Goal: Information Seeking & Learning: Check status

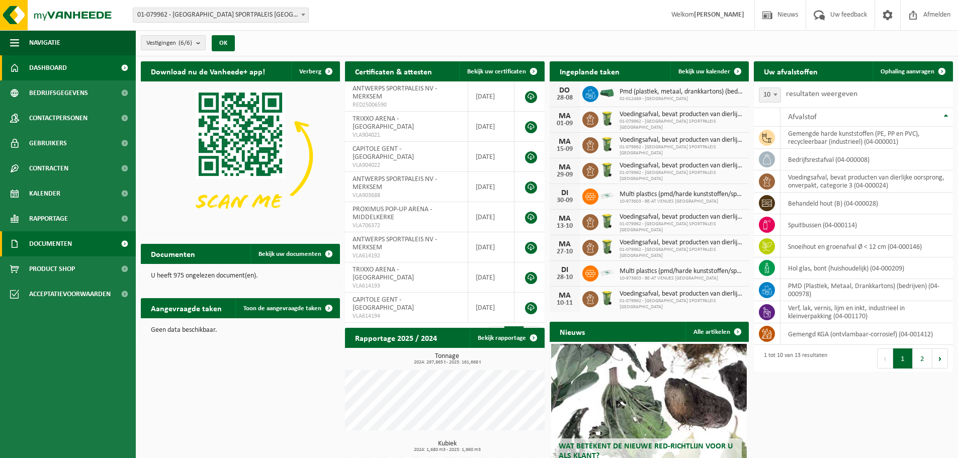
click at [65, 245] on span "Documenten" at bounding box center [50, 243] width 43 height 25
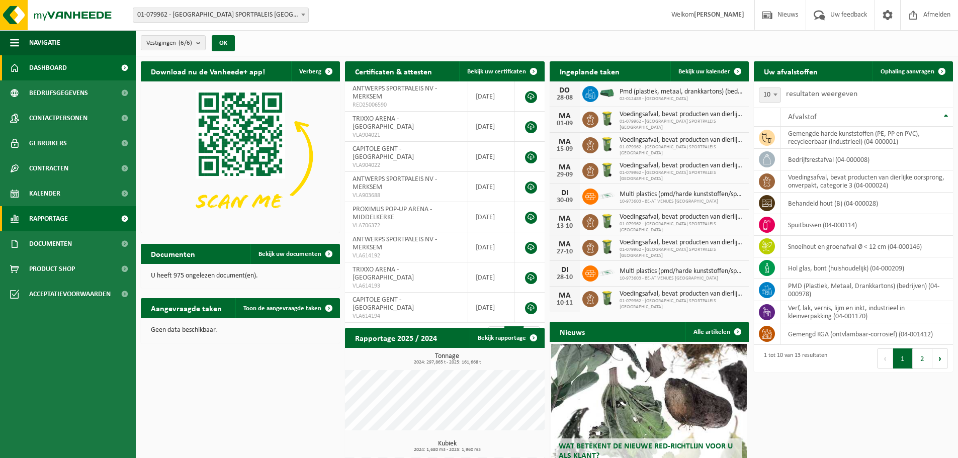
click at [70, 220] on link "Rapportage" at bounding box center [68, 218] width 136 height 25
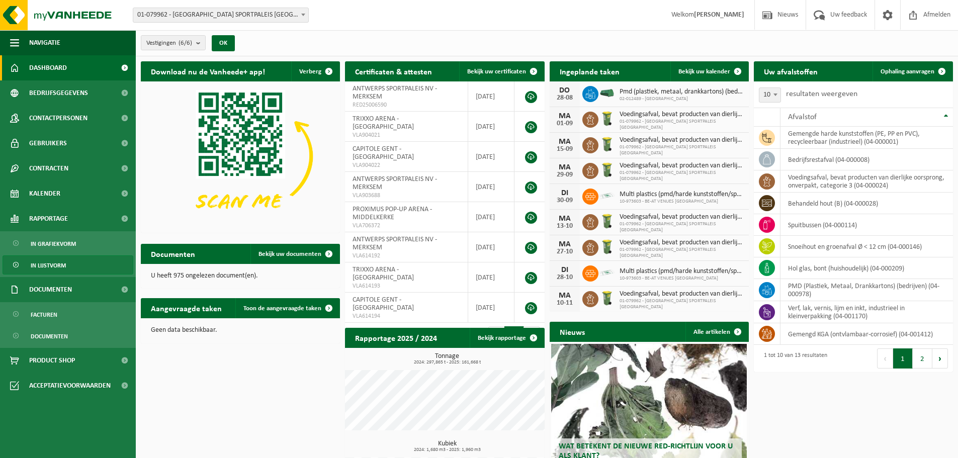
click at [68, 266] on link "In lijstvorm" at bounding box center [68, 264] width 131 height 19
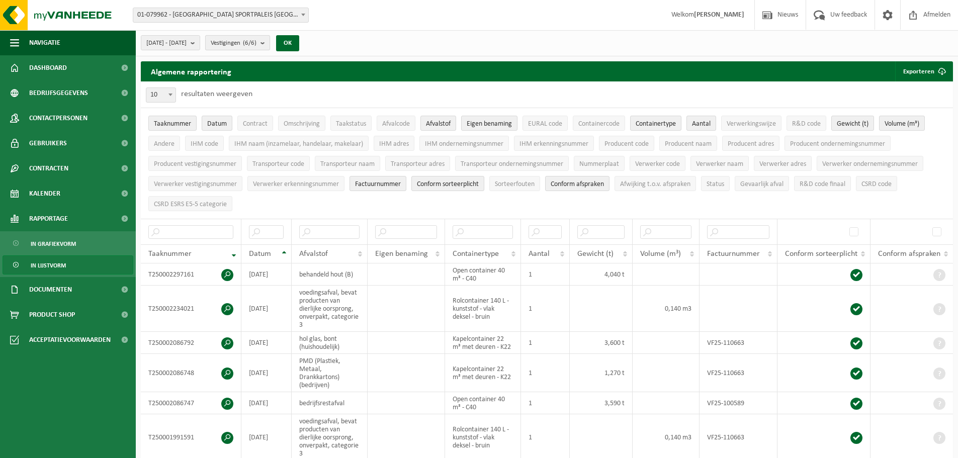
click at [256, 41] on count "(6/6)" at bounding box center [250, 43] width 14 height 7
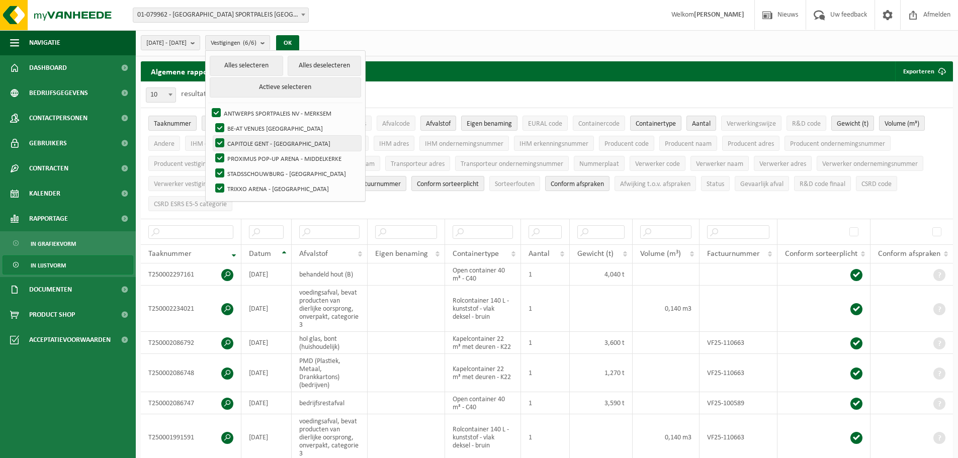
click at [257, 144] on label "CAPITOLE GENT - [GEOGRAPHIC_DATA]" at bounding box center [287, 143] width 148 height 15
click at [212, 136] on input "CAPITOLE GENT - GENT" at bounding box center [211, 135] width 1 height 1
checkbox input "false"
click at [260, 161] on label "PROXIMUS POP-UP ARENA - MIDDELKERKE" at bounding box center [287, 158] width 148 height 15
click at [212, 151] on input "PROXIMUS POP-UP ARENA - MIDDELKERKE" at bounding box center [211, 150] width 1 height 1
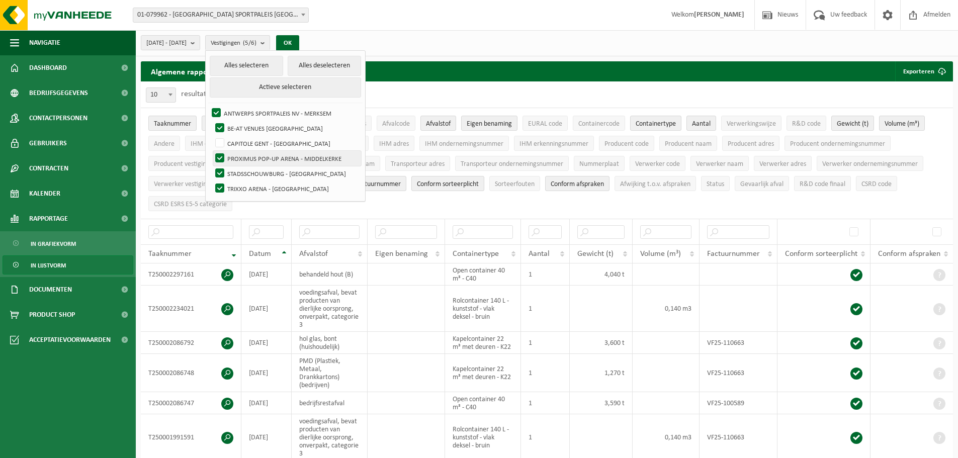
checkbox input "false"
drag, startPoint x: 261, startPoint y: 174, endPoint x: 262, endPoint y: 182, distance: 7.7
click at [261, 175] on label "STADSSCHOUWBURG - ANTWERPEN" at bounding box center [287, 173] width 148 height 15
click at [212, 166] on input "STADSSCHOUWBURG - ANTWERPEN" at bounding box center [211, 165] width 1 height 1
checkbox input "false"
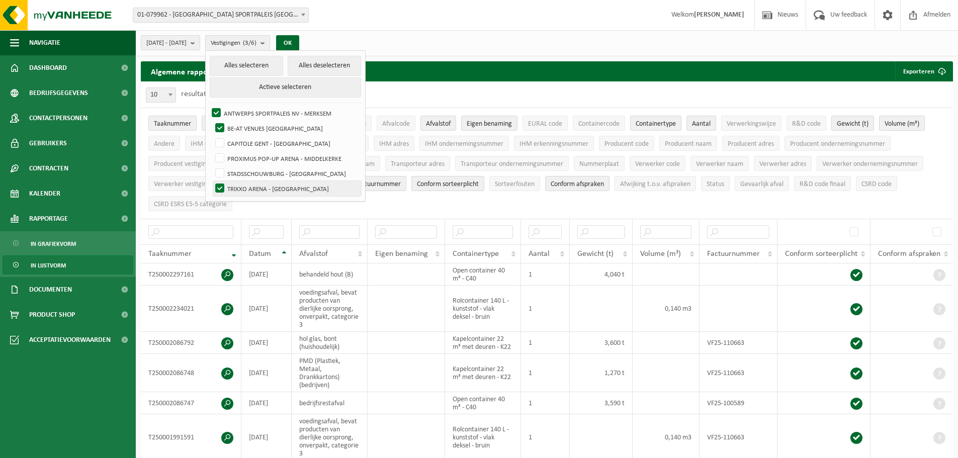
click at [262, 190] on label "TRIXXO ARENA - [GEOGRAPHIC_DATA]" at bounding box center [287, 188] width 148 height 15
click at [212, 181] on input "TRIXXO ARENA - [GEOGRAPHIC_DATA]" at bounding box center [211, 180] width 1 height 1
checkbox input "false"
click at [299, 39] on button "OK" at bounding box center [287, 43] width 23 height 16
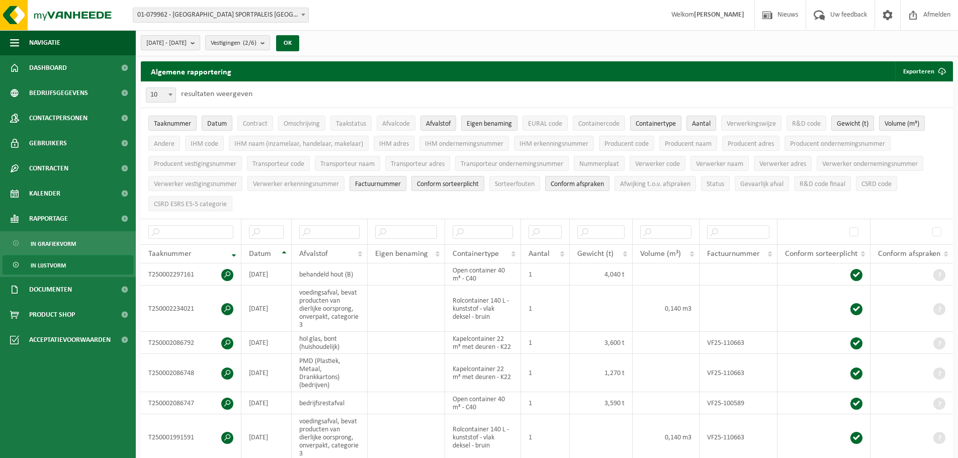
click at [187, 42] on span "[DATE] - [DATE]" at bounding box center [166, 43] width 40 height 15
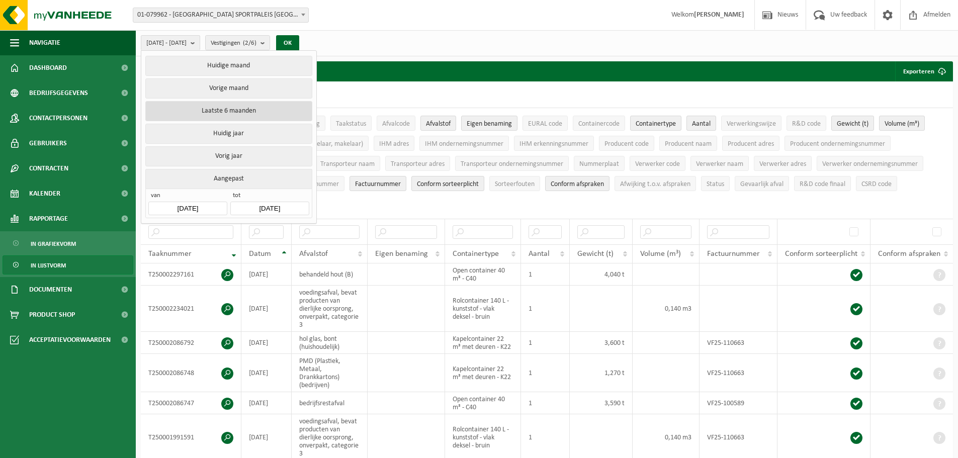
click at [272, 114] on button "Laatste 6 maanden" at bounding box center [228, 111] width 166 height 20
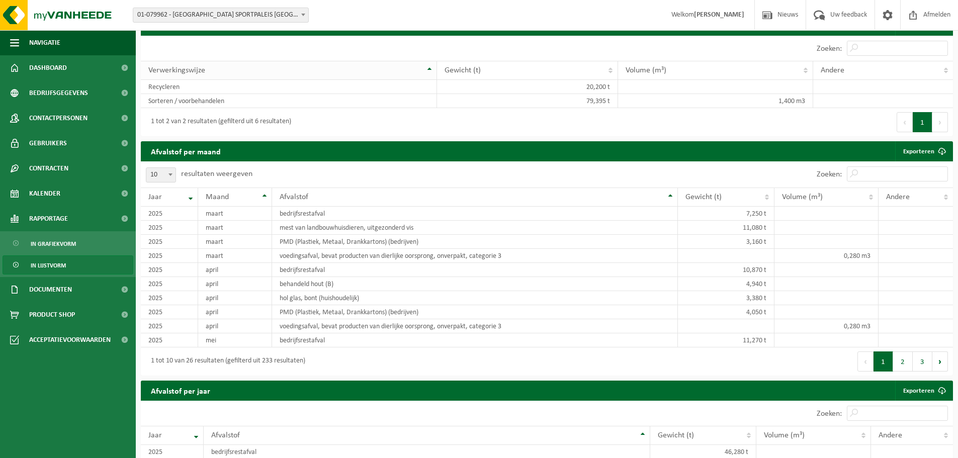
scroll to position [603, 0]
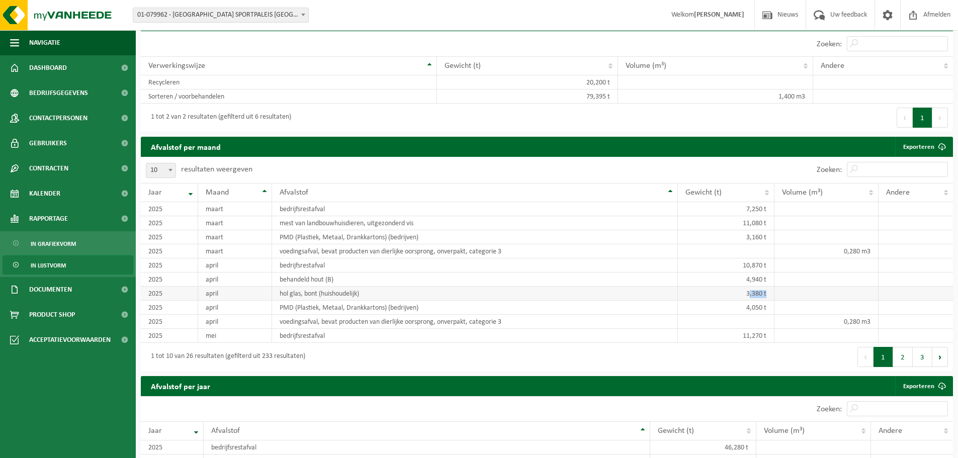
drag, startPoint x: 749, startPoint y: 293, endPoint x: 769, endPoint y: 291, distance: 19.7
click at [769, 291] on td "3,380 t" at bounding box center [726, 294] width 97 height 14
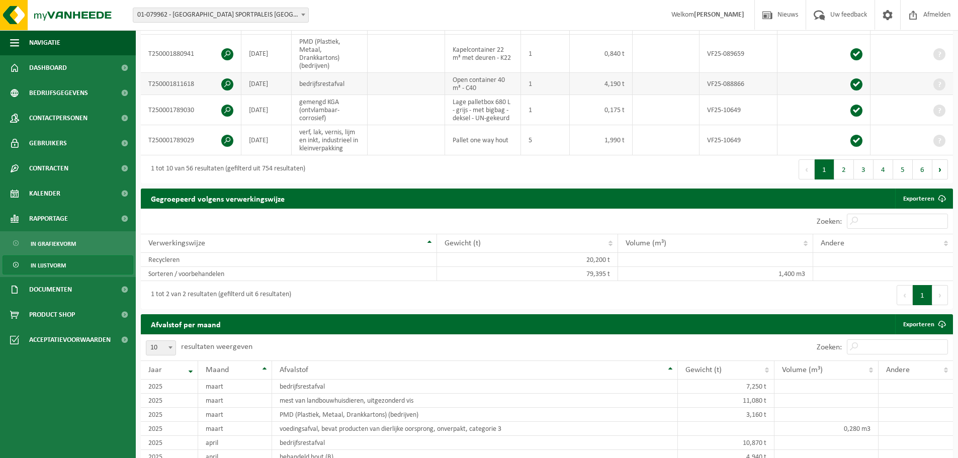
scroll to position [536, 0]
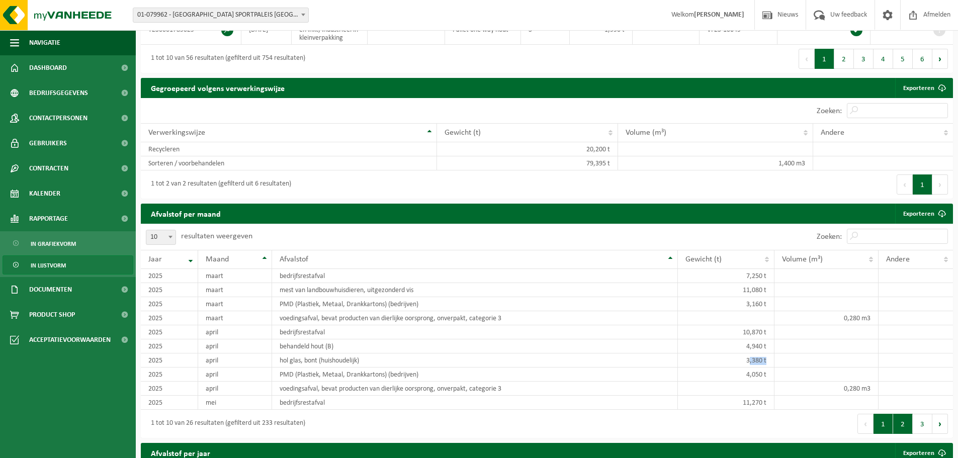
click at [901, 427] on button "2" at bounding box center [903, 424] width 20 height 20
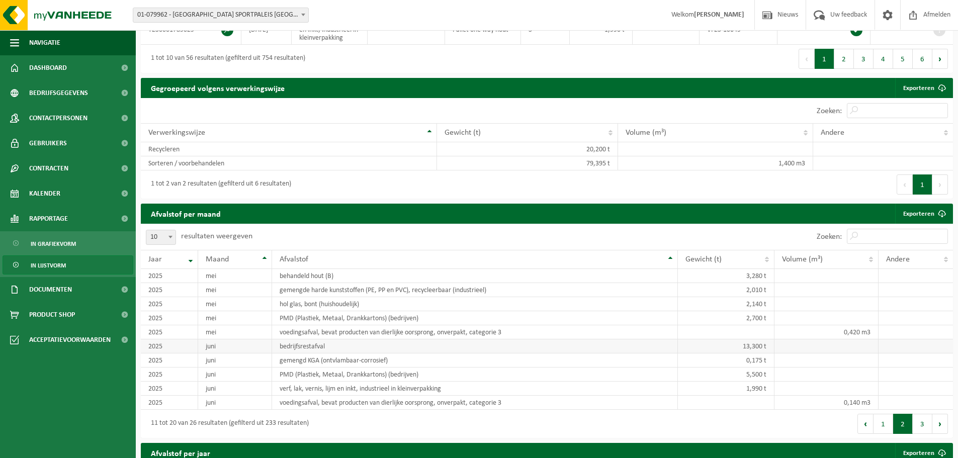
click at [318, 345] on td "bedrijfsrestafval" at bounding box center [475, 346] width 406 height 14
click at [920, 423] on button "3" at bounding box center [922, 424] width 20 height 20
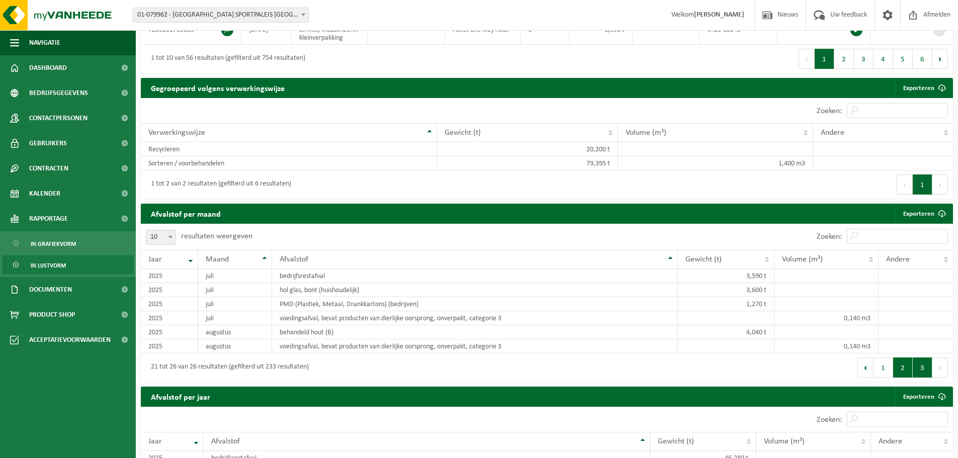
click at [903, 364] on button "2" at bounding box center [903, 367] width 20 height 20
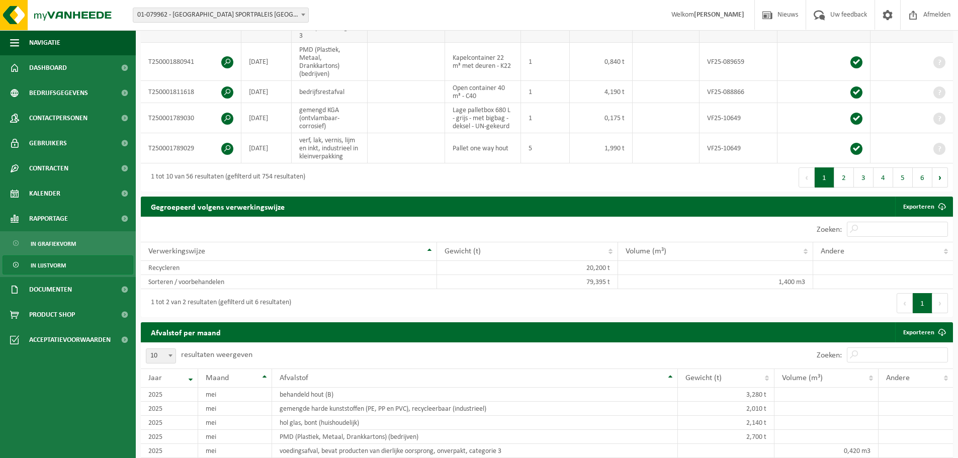
scroll to position [368, 0]
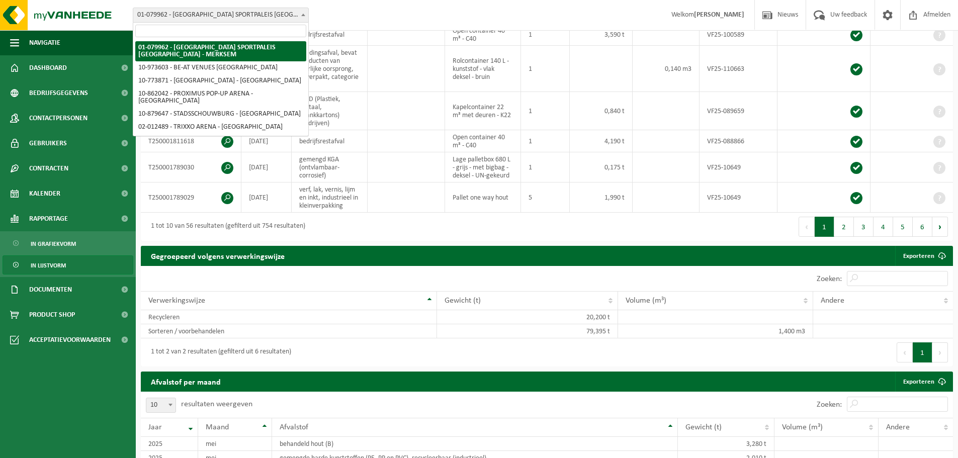
click at [294, 15] on span "01-079962 - [GEOGRAPHIC_DATA] SPORTPALEIS [GEOGRAPHIC_DATA] - MERKSEM" at bounding box center [220, 15] width 175 height 14
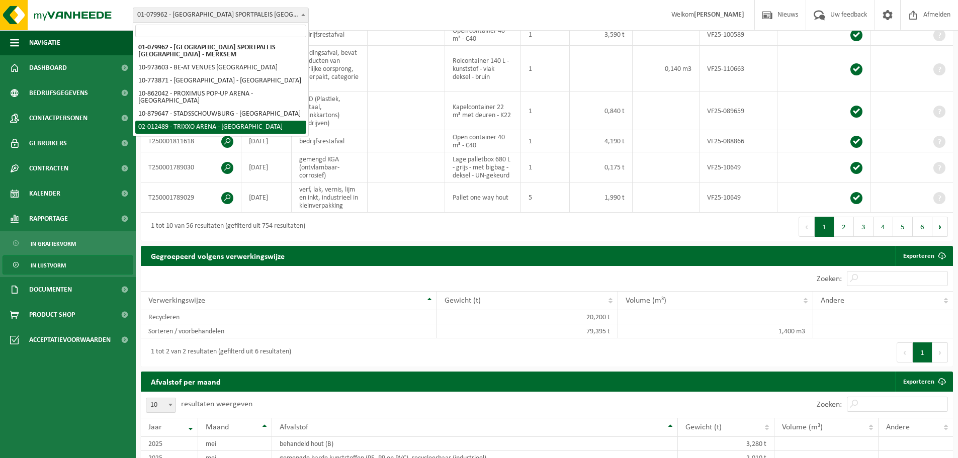
select select "16887"
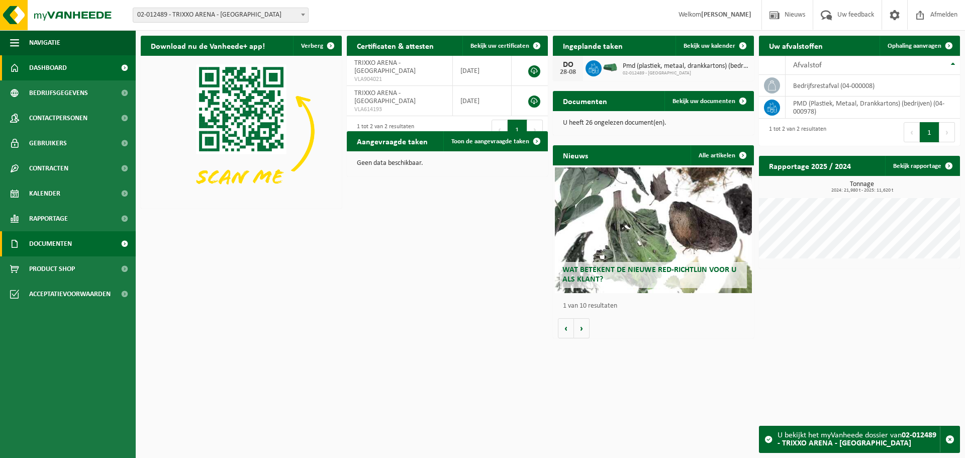
click at [66, 242] on span "Documenten" at bounding box center [50, 243] width 43 height 25
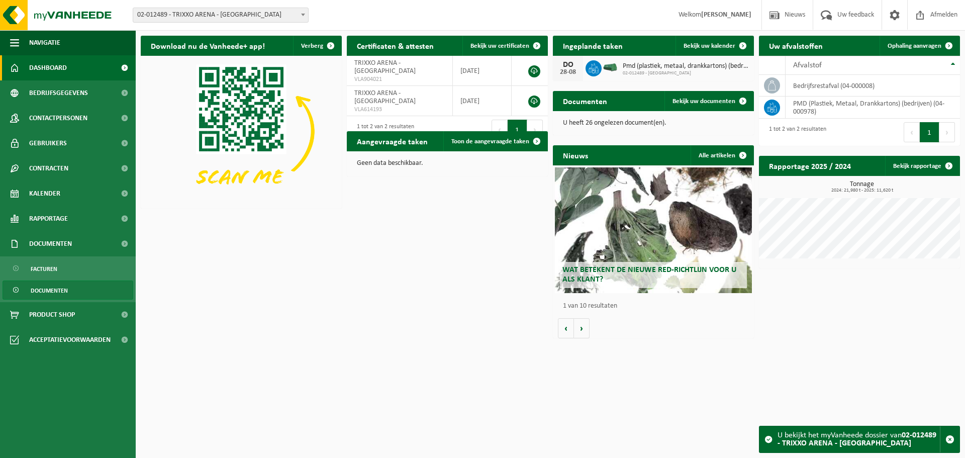
click at [50, 286] on span "Documenten" at bounding box center [49, 290] width 37 height 19
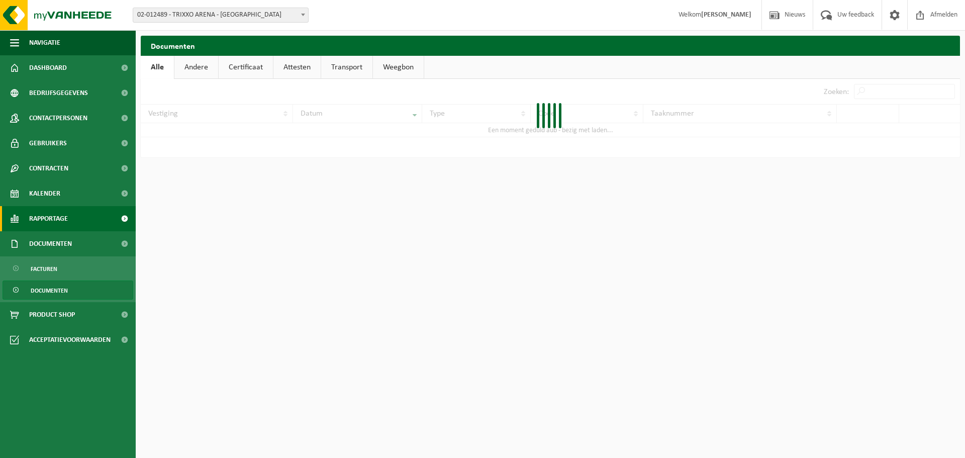
click at [58, 223] on span "Rapportage" at bounding box center [48, 218] width 39 height 25
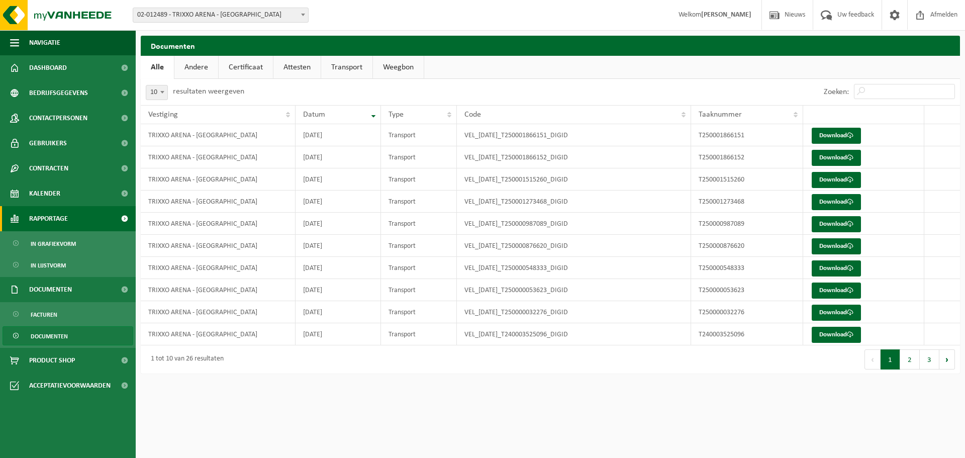
click at [78, 223] on link "Rapportage" at bounding box center [68, 218] width 136 height 25
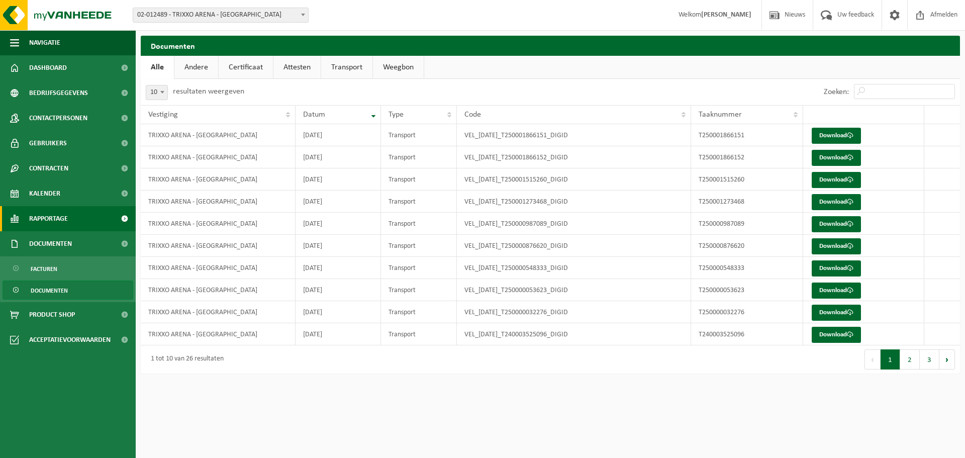
click at [73, 216] on link "Rapportage" at bounding box center [68, 218] width 136 height 25
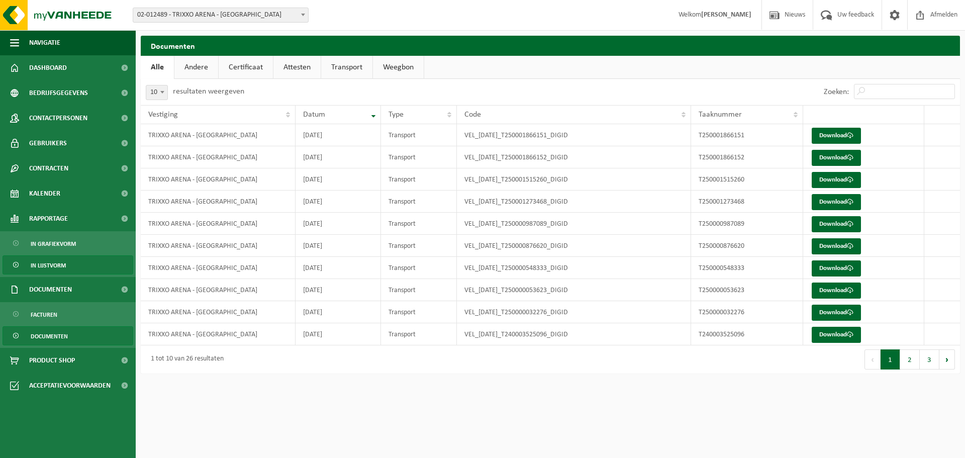
click at [46, 264] on span "In lijstvorm" at bounding box center [48, 265] width 35 height 19
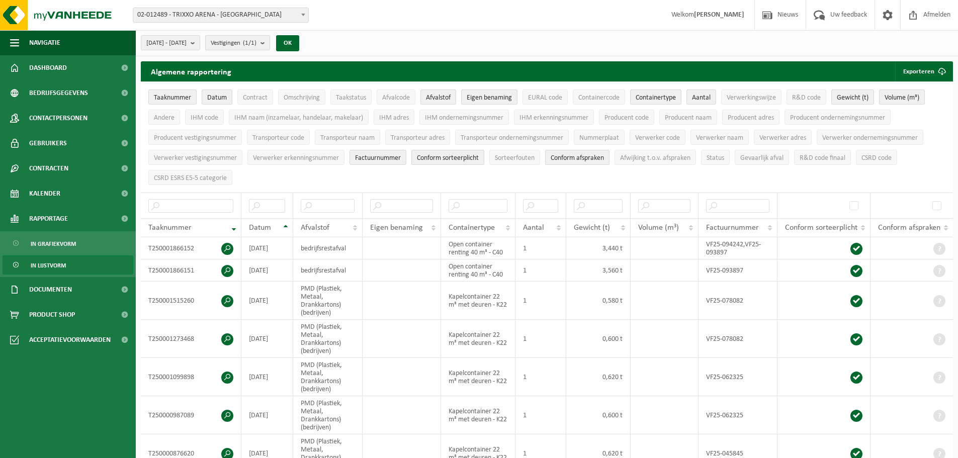
click at [246, 44] on span "Vestigingen (1/1)" at bounding box center [234, 43] width 46 height 15
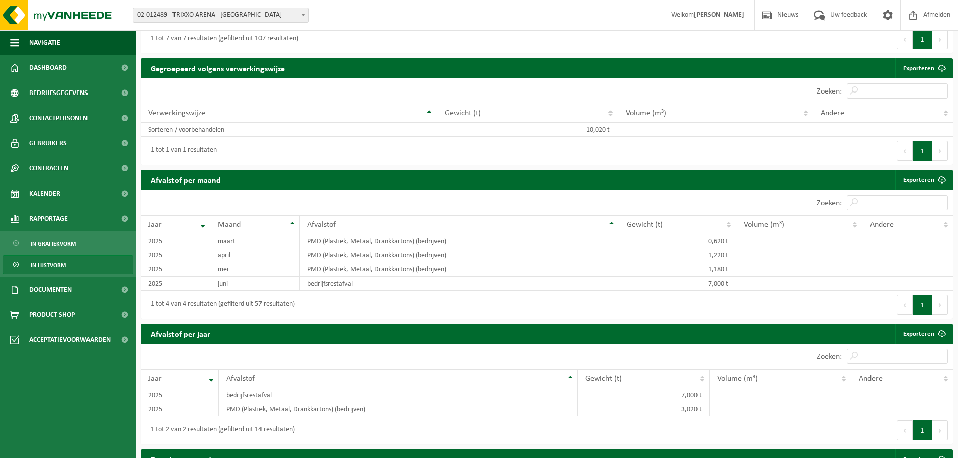
scroll to position [469, 0]
